Goal: Check status: Check status

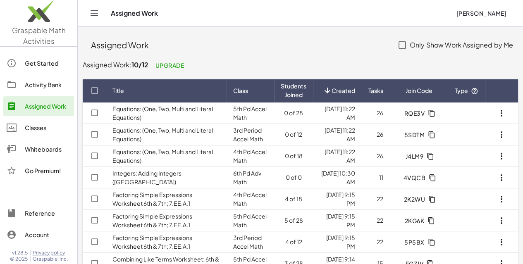
click at [33, 133] on link "Classes" at bounding box center [38, 128] width 71 height 20
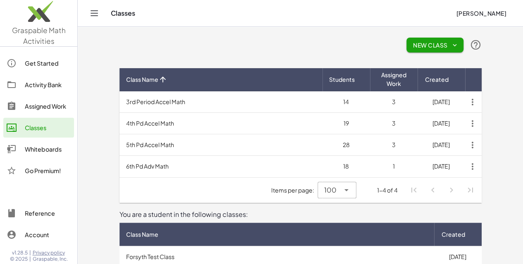
click at [131, 100] on td "3rd Period Accel Math" at bounding box center [220, 101] width 203 height 21
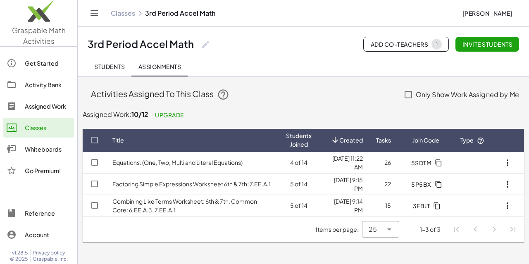
click at [523, 143] on th at bounding box center [507, 140] width 33 height 23
click at [292, 165] on td "4 of 14" at bounding box center [298, 162] width 39 height 21
